Goal: Information Seeking & Learning: Stay updated

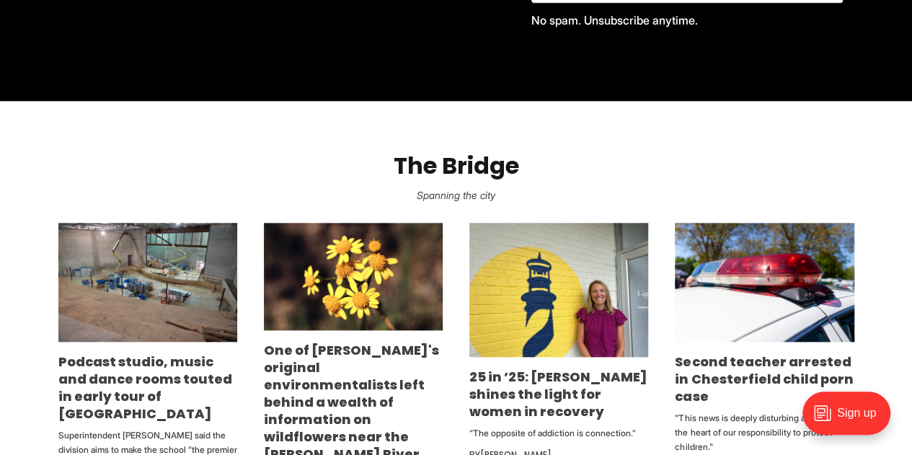
scroll to position [750, 0]
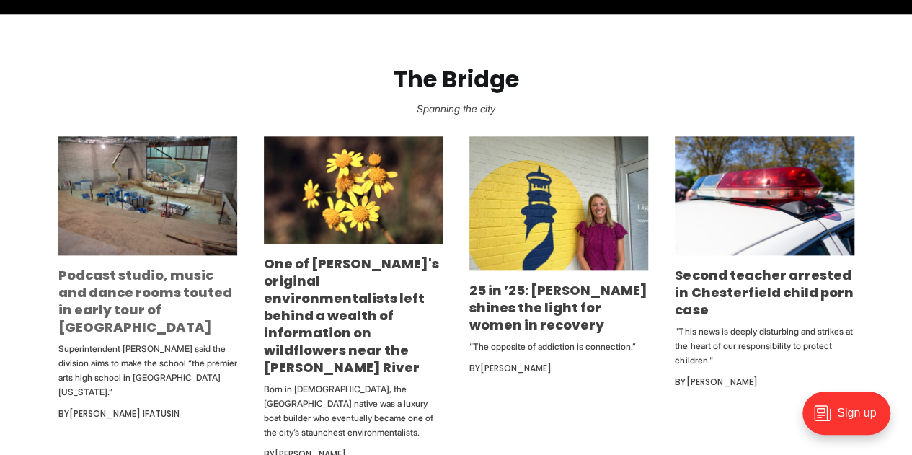
click at [169, 298] on link "Podcast studio, music and dance rooms touted in early tour of [GEOGRAPHIC_DATA]" at bounding box center [145, 301] width 174 height 70
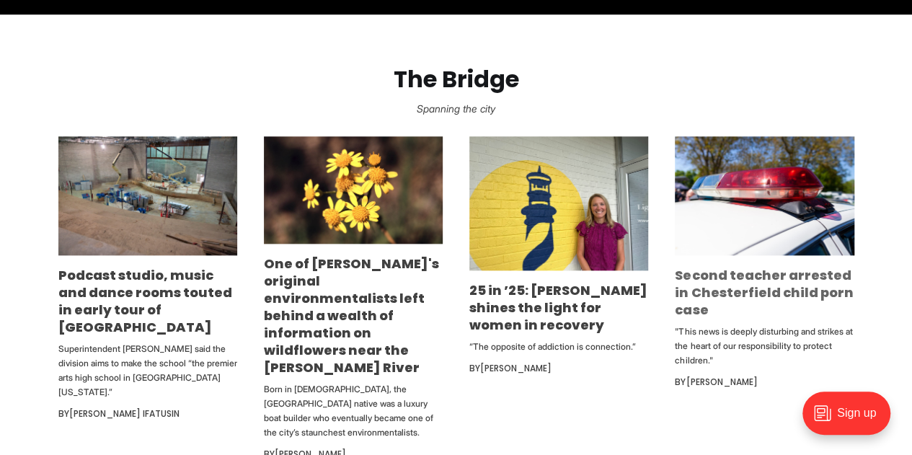
click at [769, 290] on link "Second teacher arrested in Chesterfield child porn case" at bounding box center [764, 292] width 178 height 53
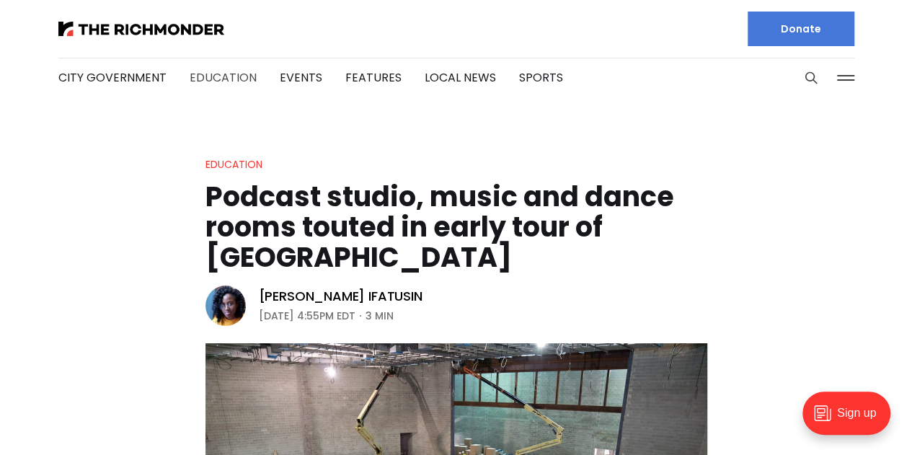
click at [225, 73] on link "Education" at bounding box center [223, 77] width 67 height 17
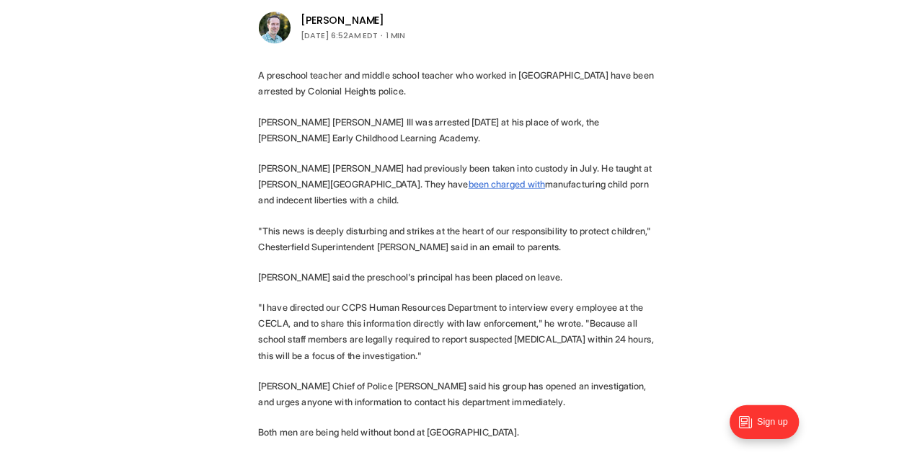
scroll to position [461, 0]
